Goal: Ask a question

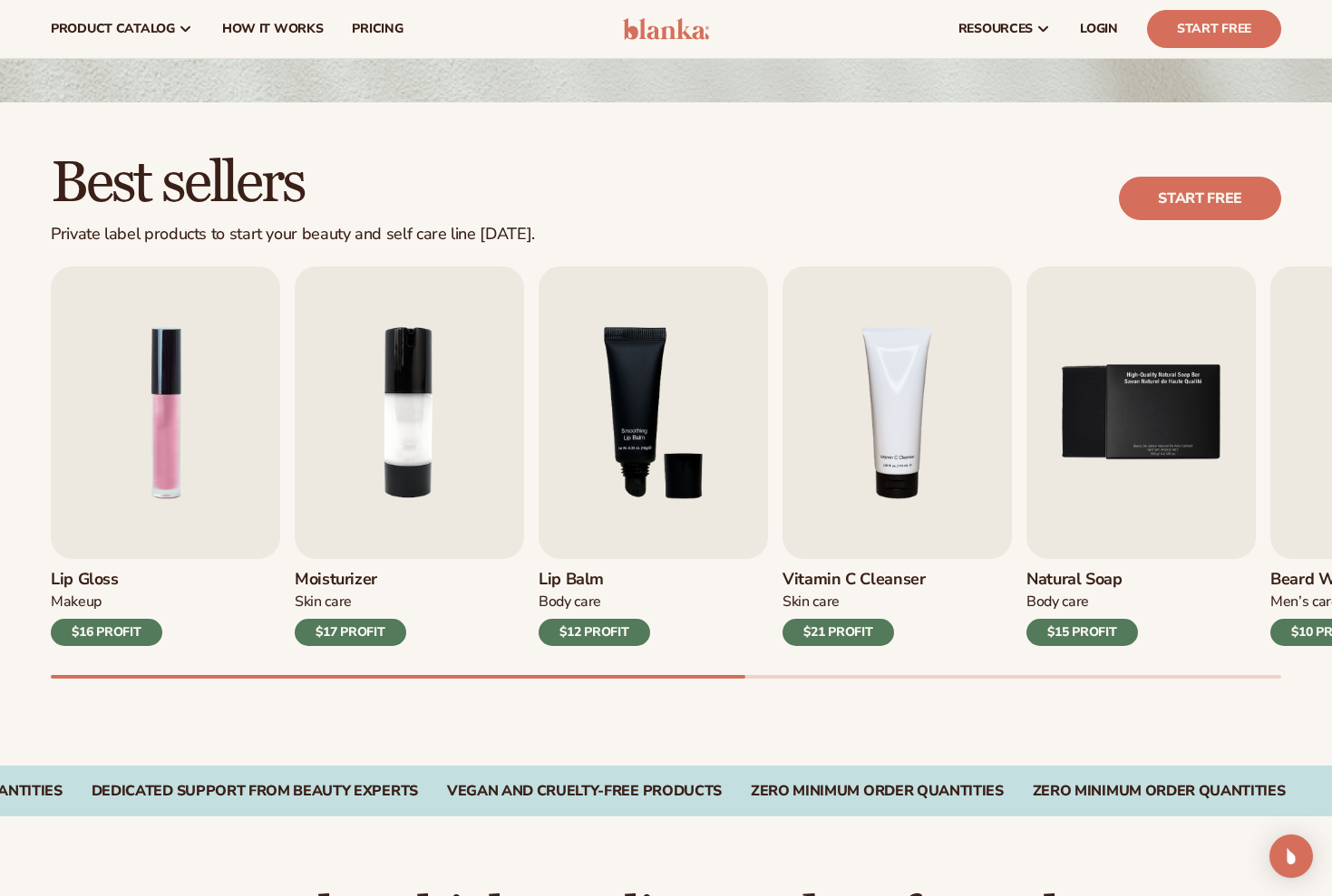
scroll to position [364, 0]
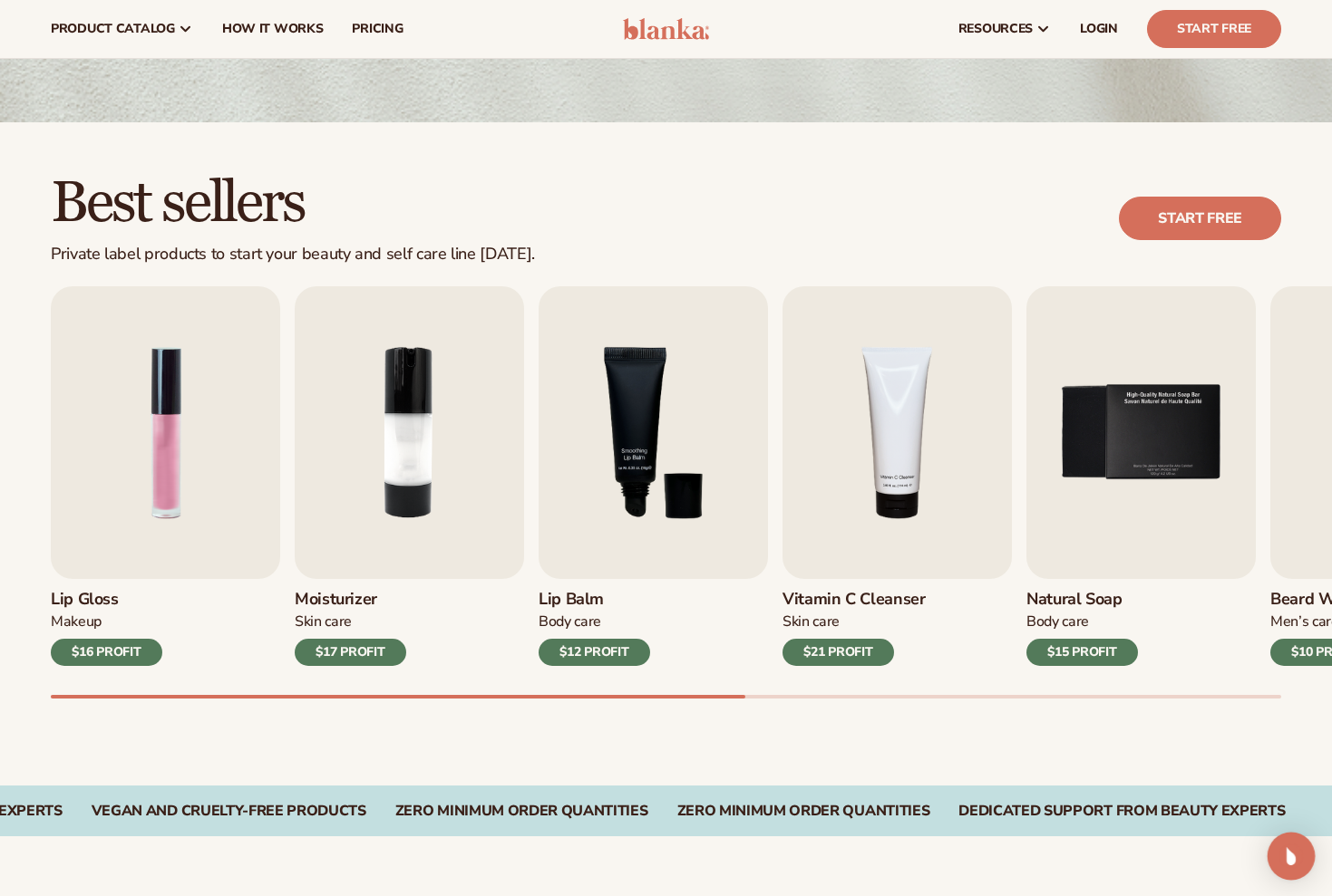
click at [1286, 854] on img "Open Intercom Messenger" at bounding box center [1291, 856] width 23 height 23
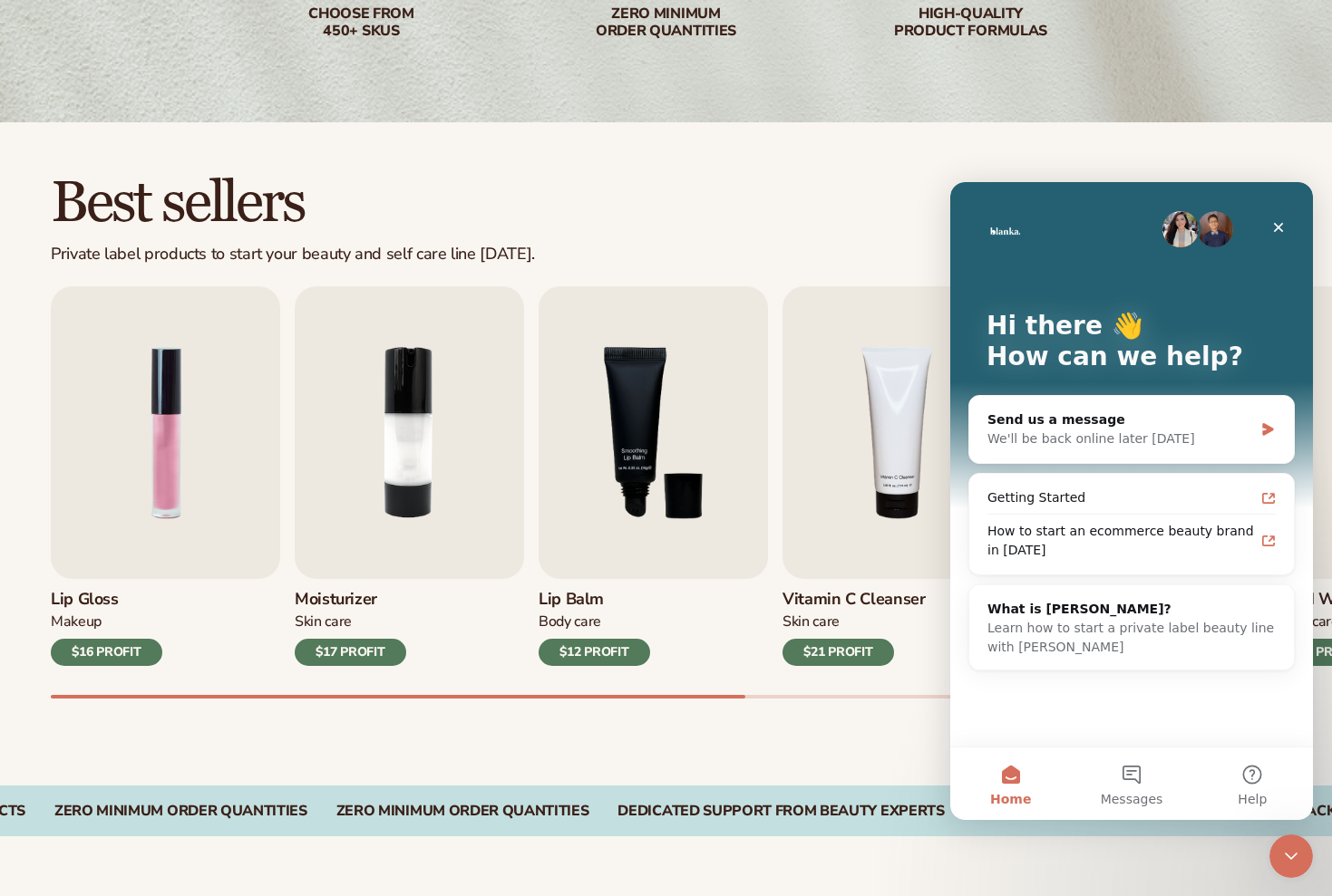
scroll to position [0, 0]
click at [1088, 411] on div "Send us a message" at bounding box center [1120, 420] width 266 height 19
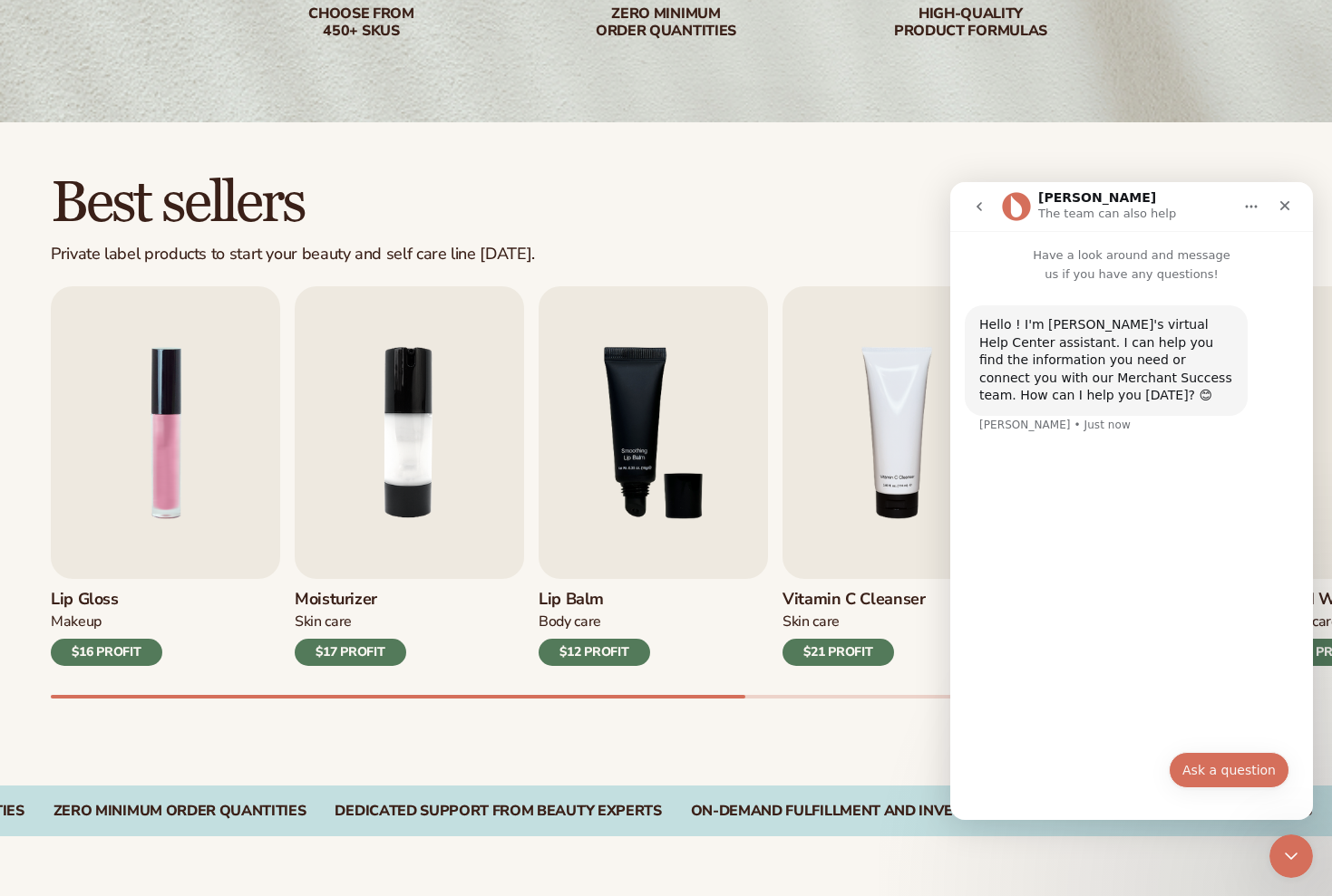
click at [1228, 774] on button "Ask a question" at bounding box center [1229, 771] width 120 height 37
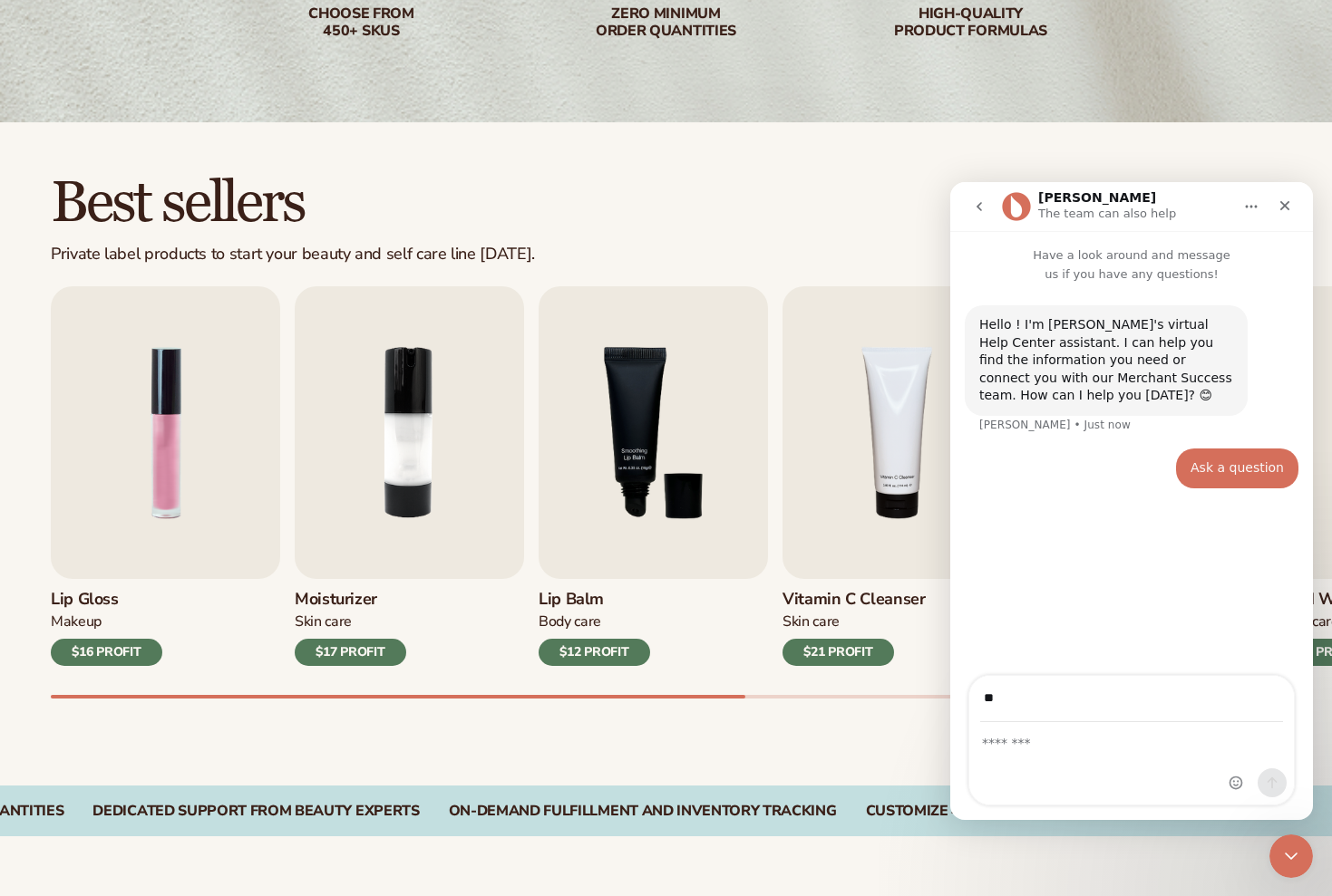
type input "*"
type input "**********"
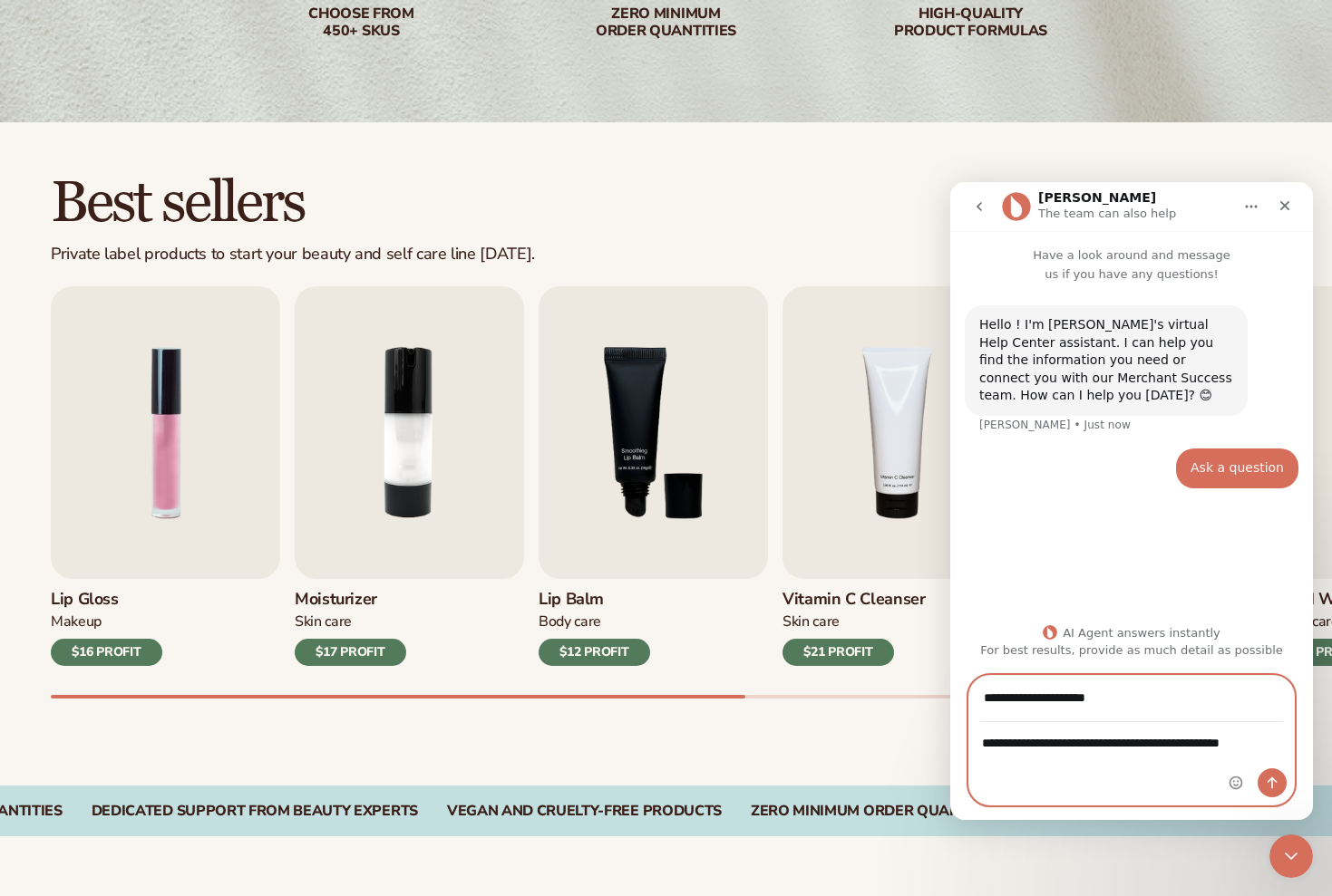
type textarea "**********"
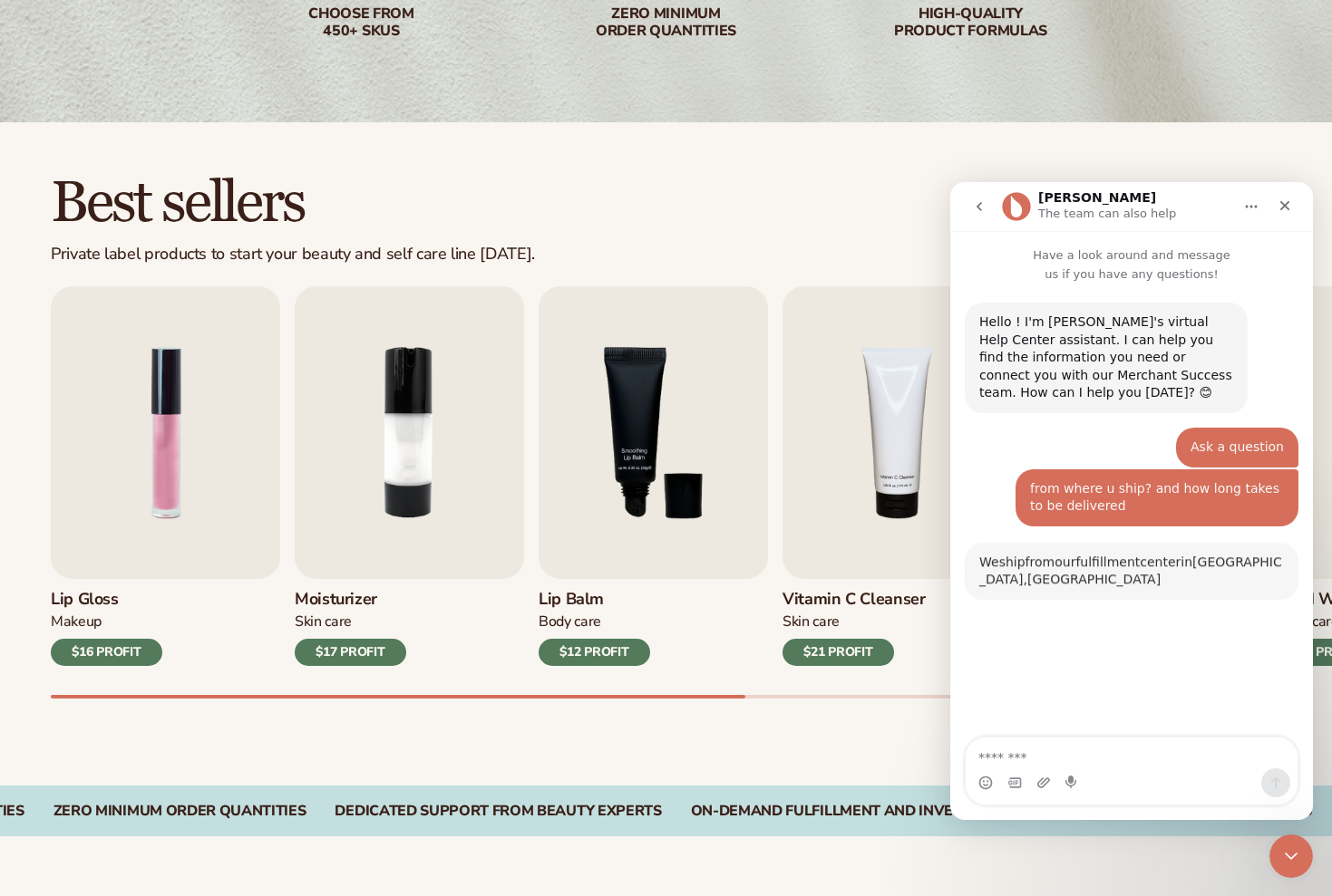
scroll to position [242, 0]
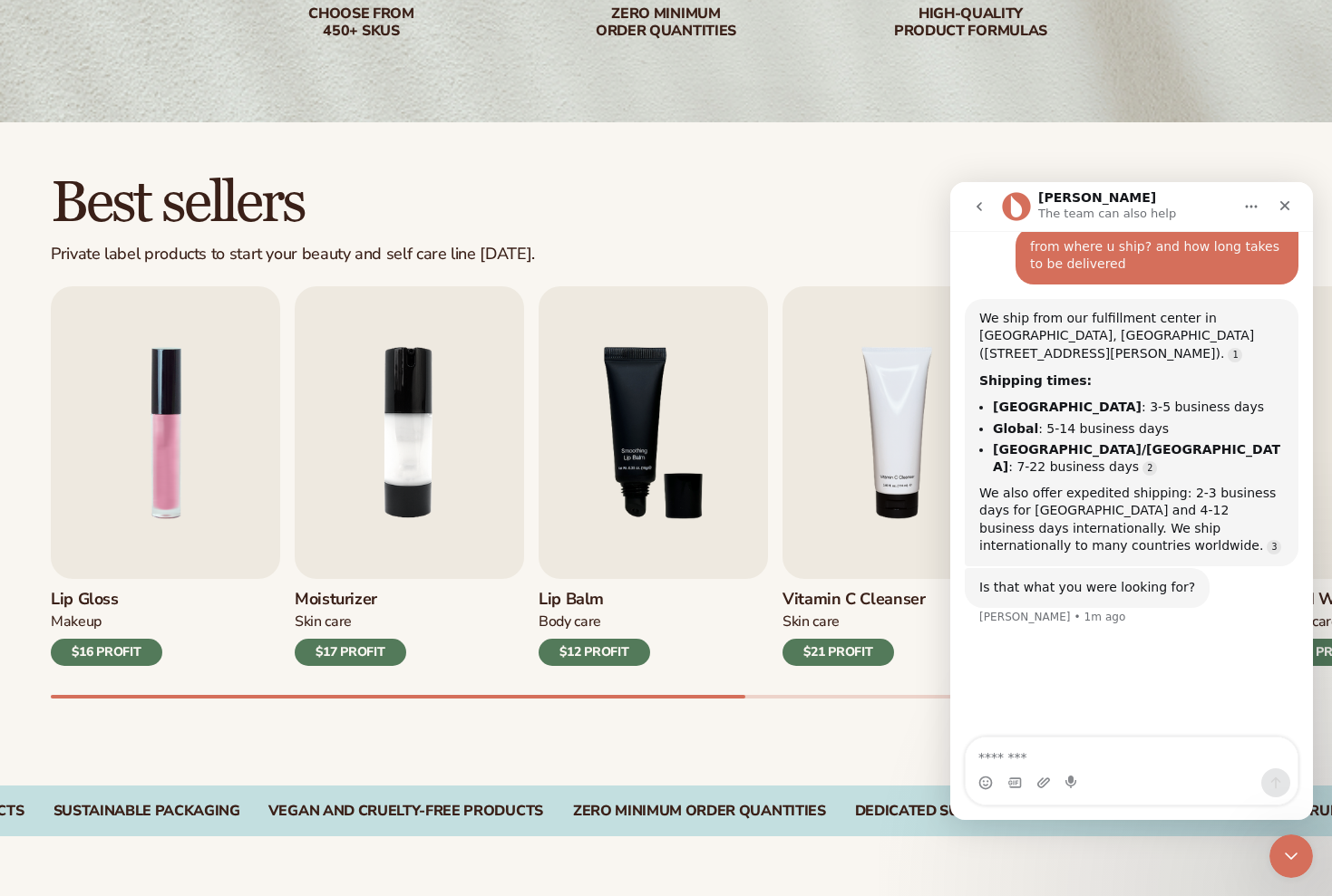
click at [467, 179] on h2 "Best sellers" at bounding box center [293, 203] width 484 height 61
click at [1281, 198] on icon "Close" at bounding box center [1285, 205] width 14 height 14
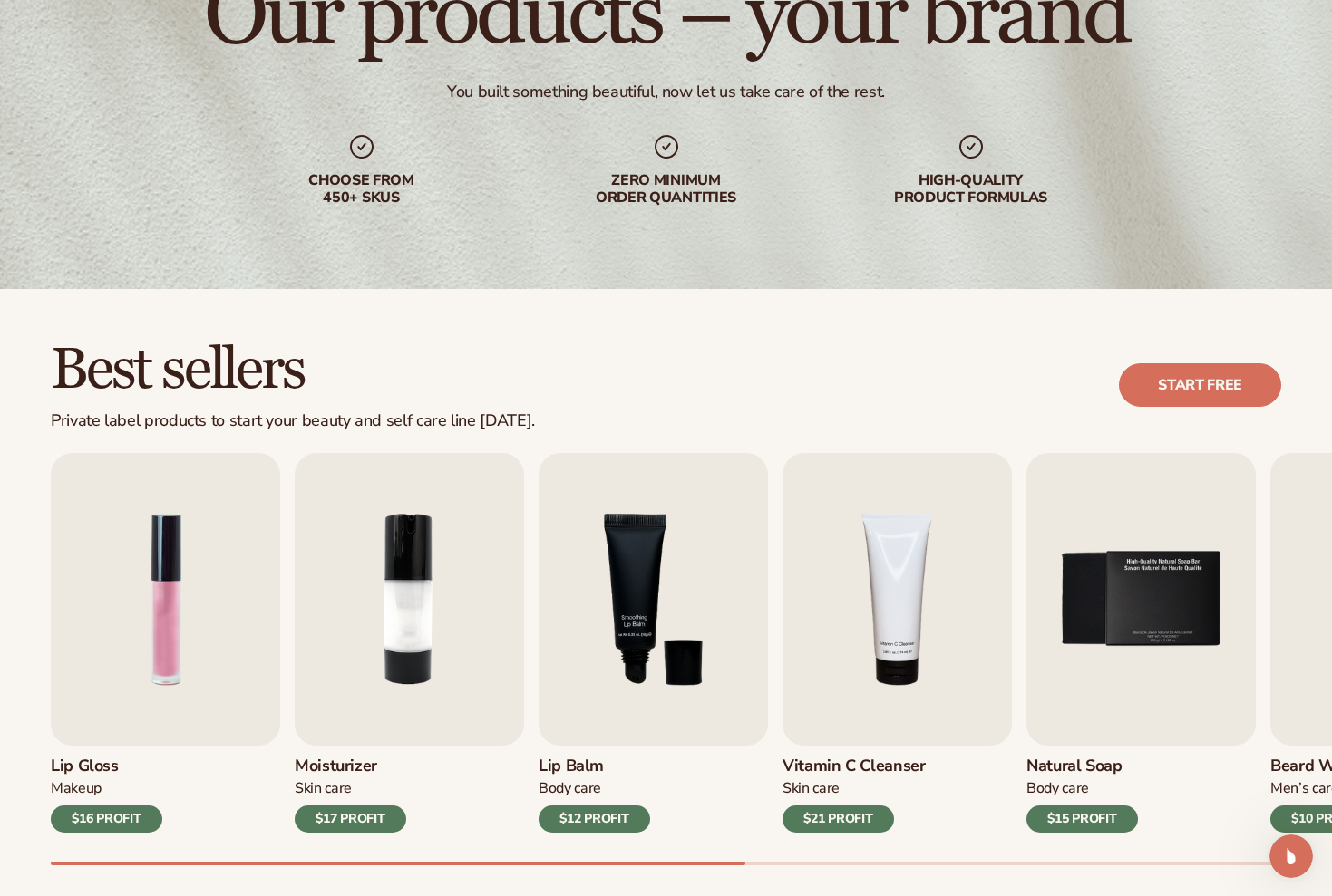
scroll to position [219, 0]
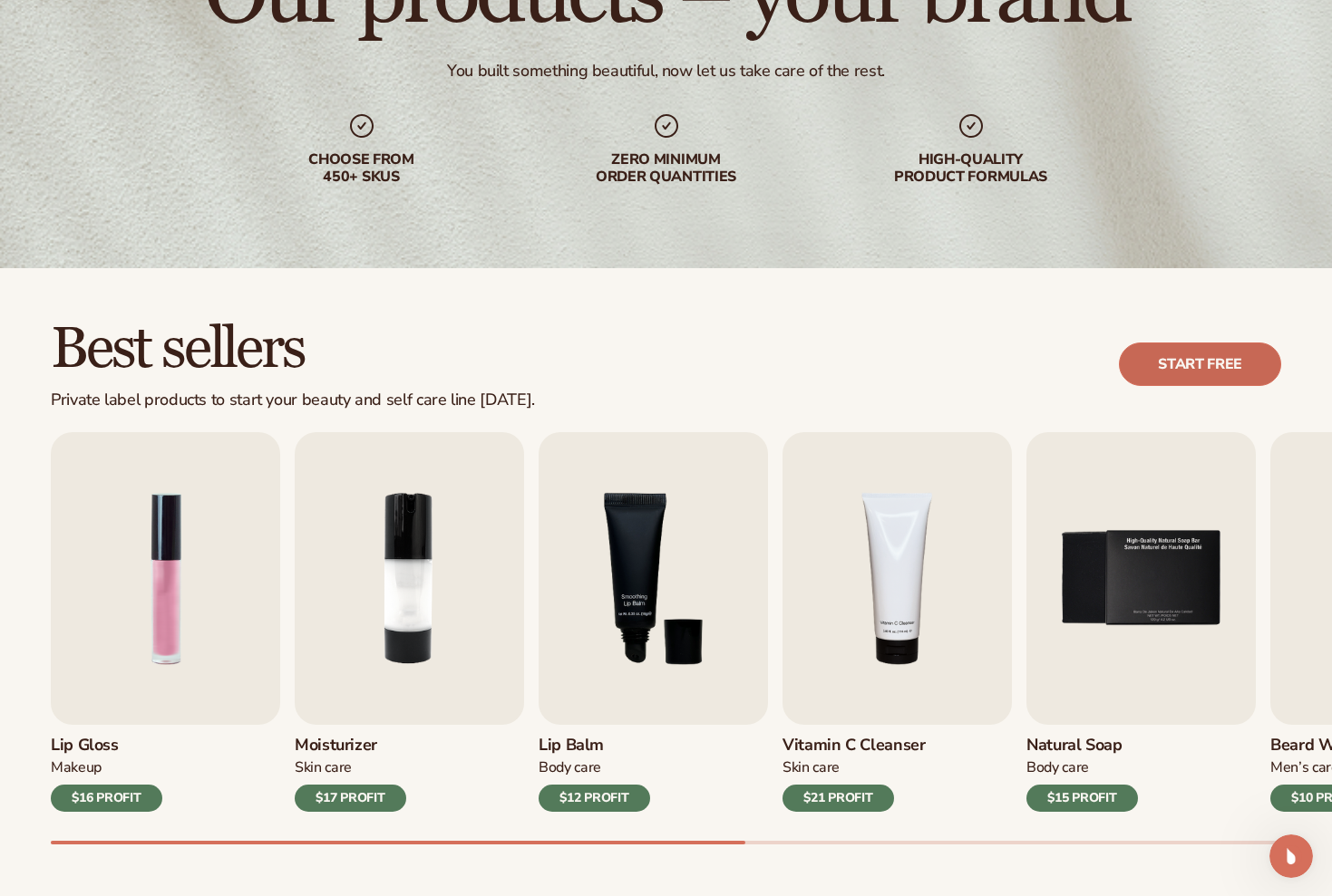
click at [1203, 383] on link "Start free" at bounding box center [1200, 364] width 162 height 43
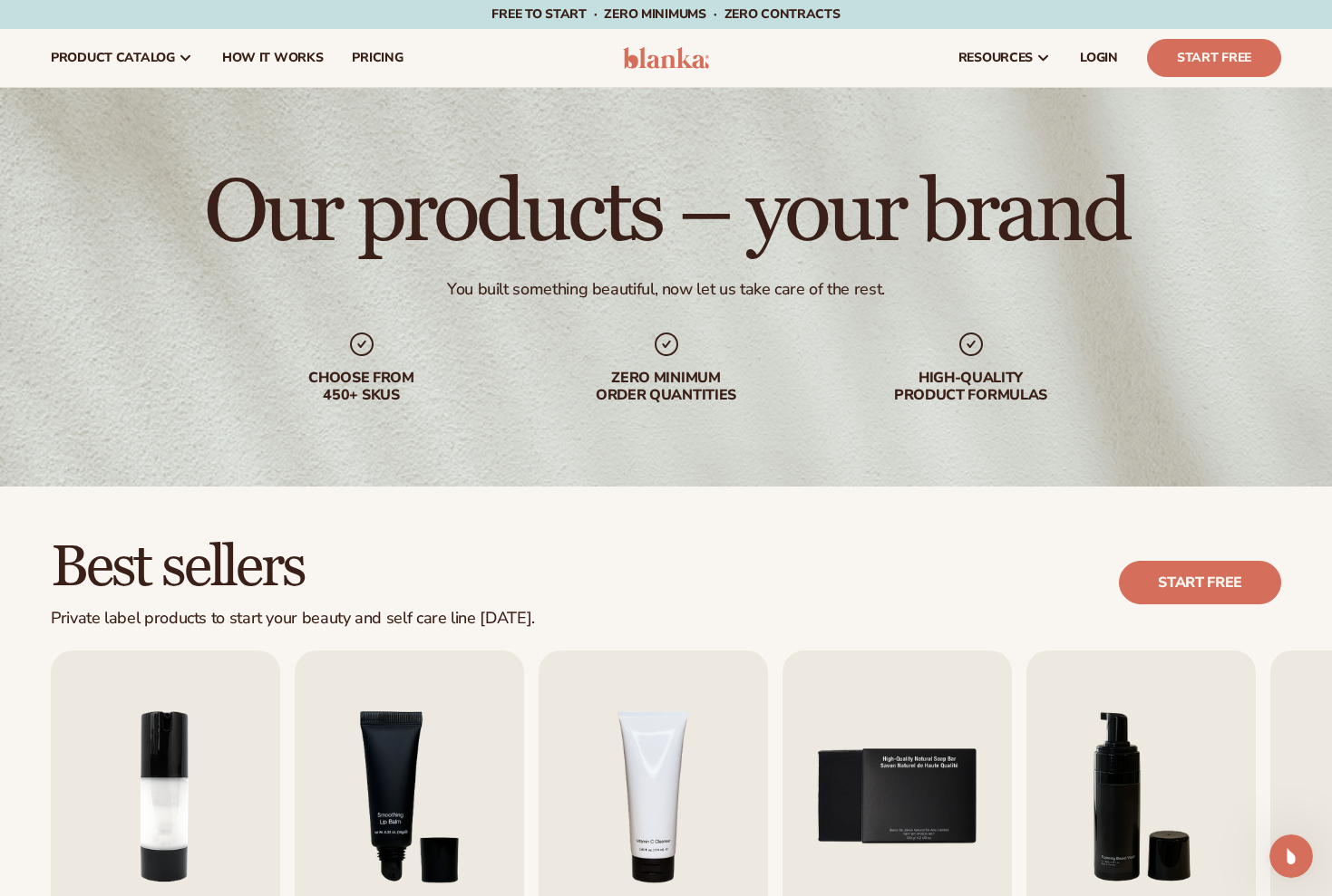
scroll to position [0, 0]
click at [1225, 589] on link "Start free" at bounding box center [1200, 582] width 162 height 43
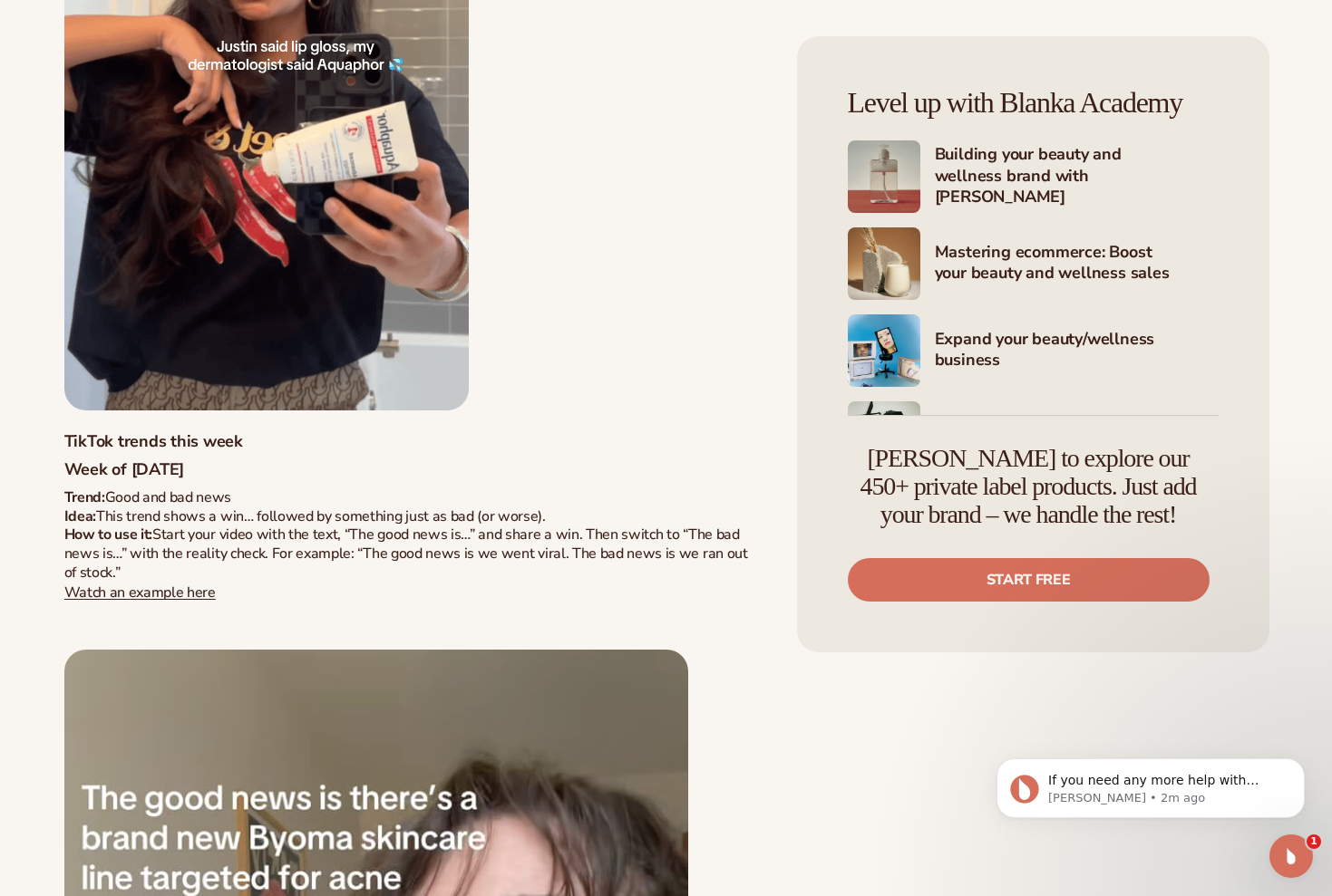
scroll to position [18230, 0]
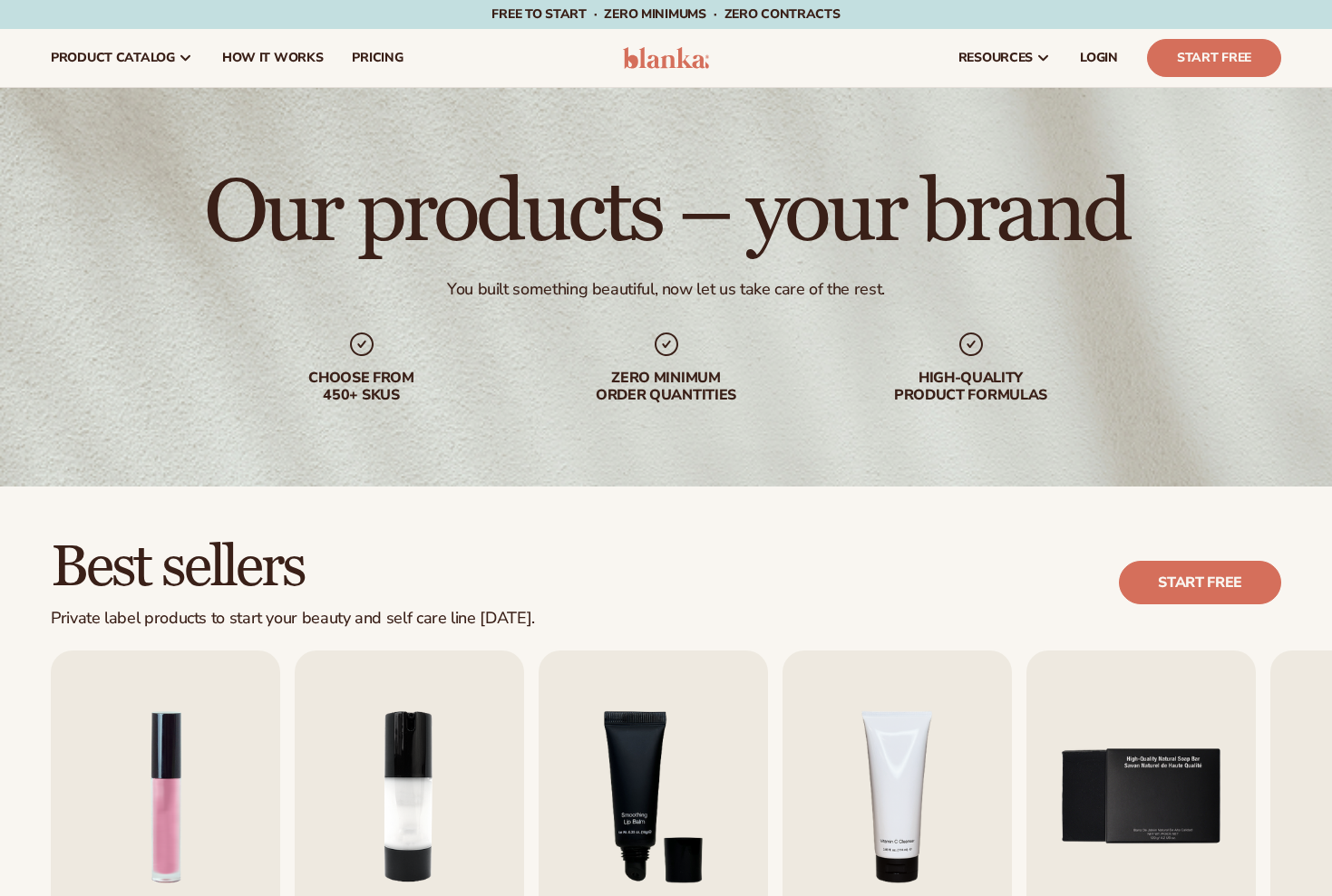
scroll to position [856, 0]
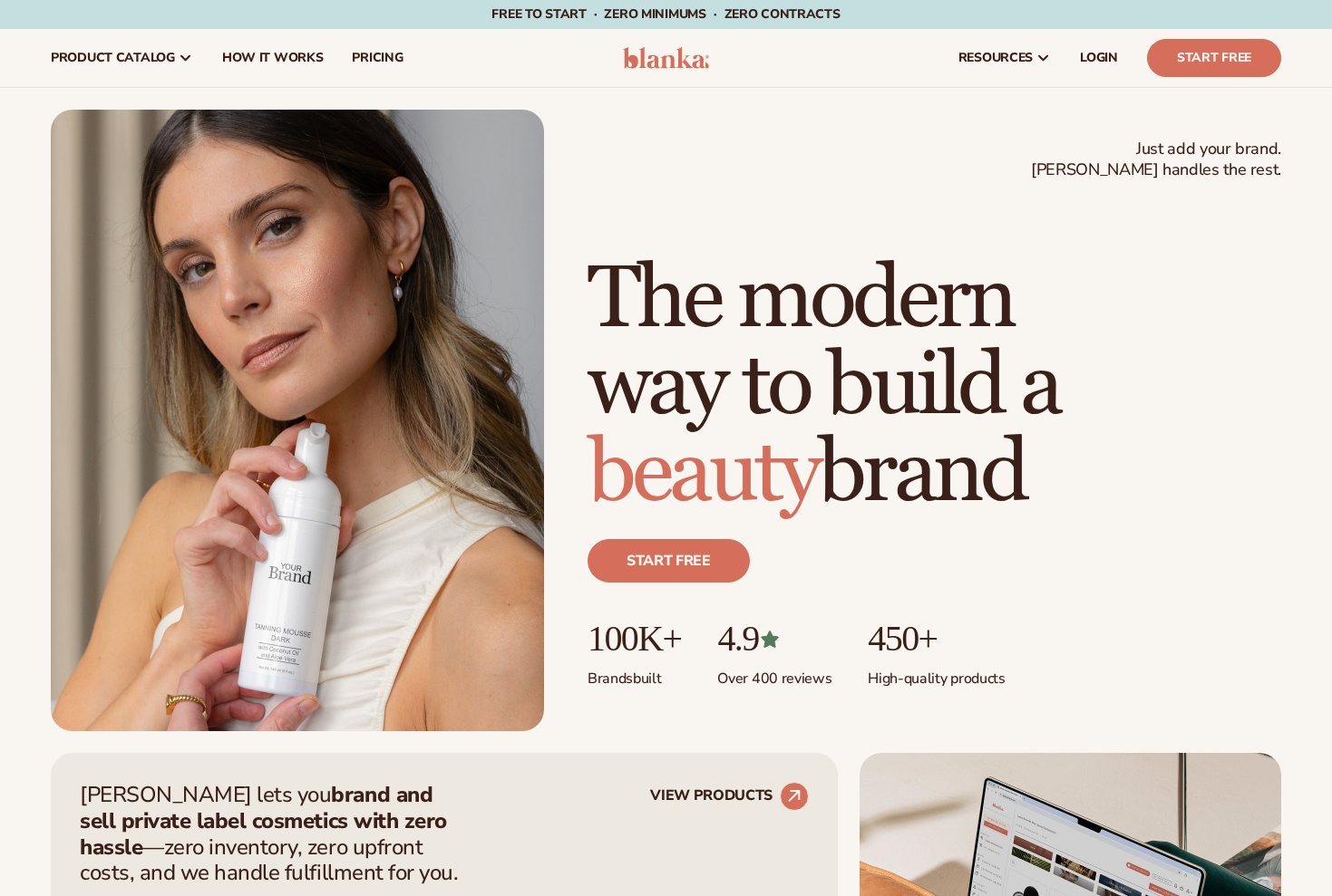
scroll to position [494, 0]
